Goal: Navigation & Orientation: Find specific page/section

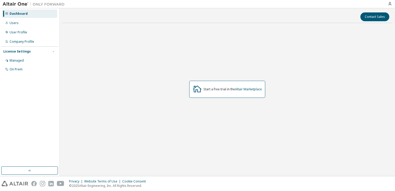
click at [31, 14] on div "Dashboard" at bounding box center [29, 14] width 55 height 8
